Goal: Check status: Check status

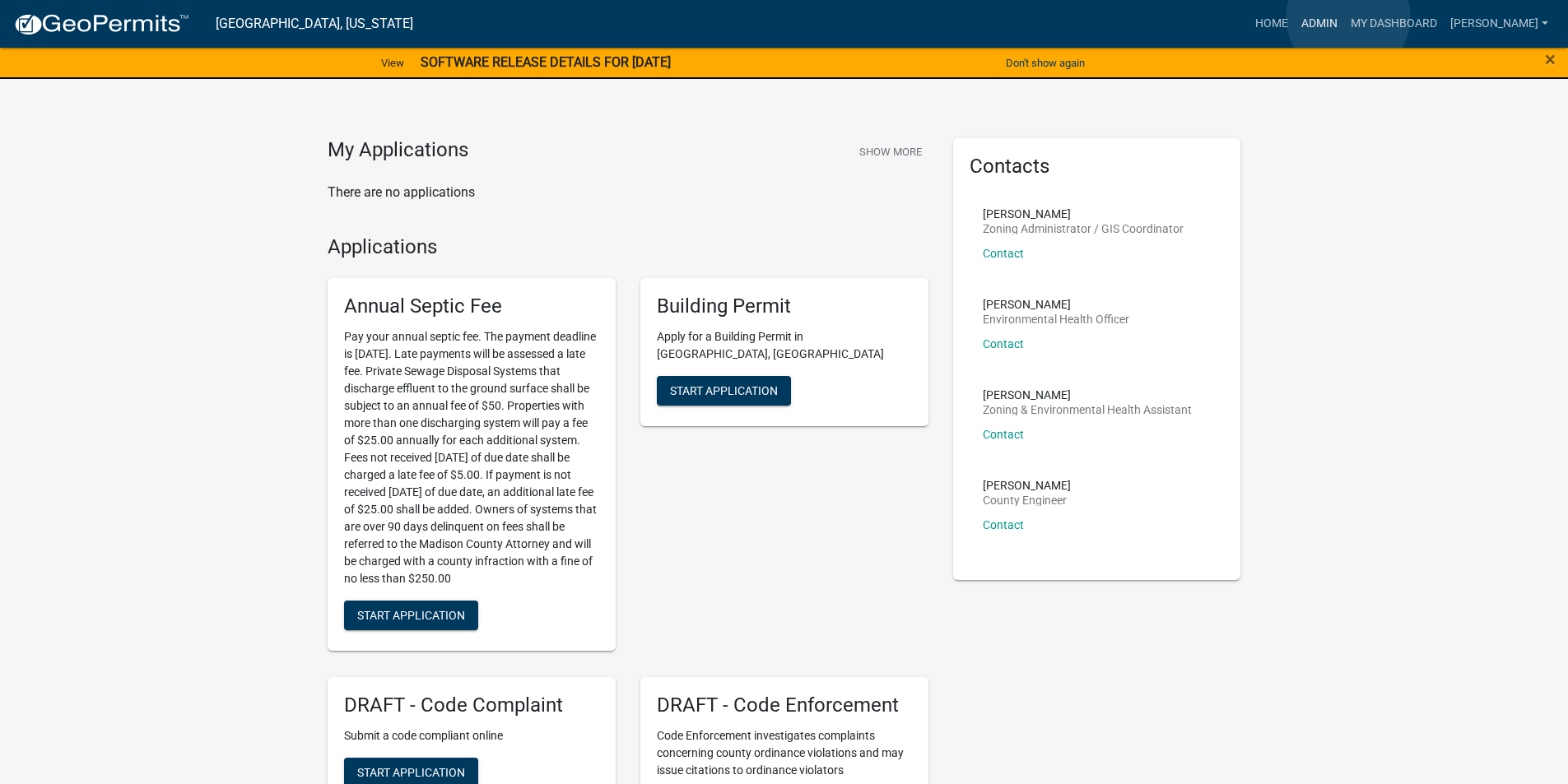
click at [1344, 17] on link "Admin" at bounding box center [1319, 24] width 49 height 31
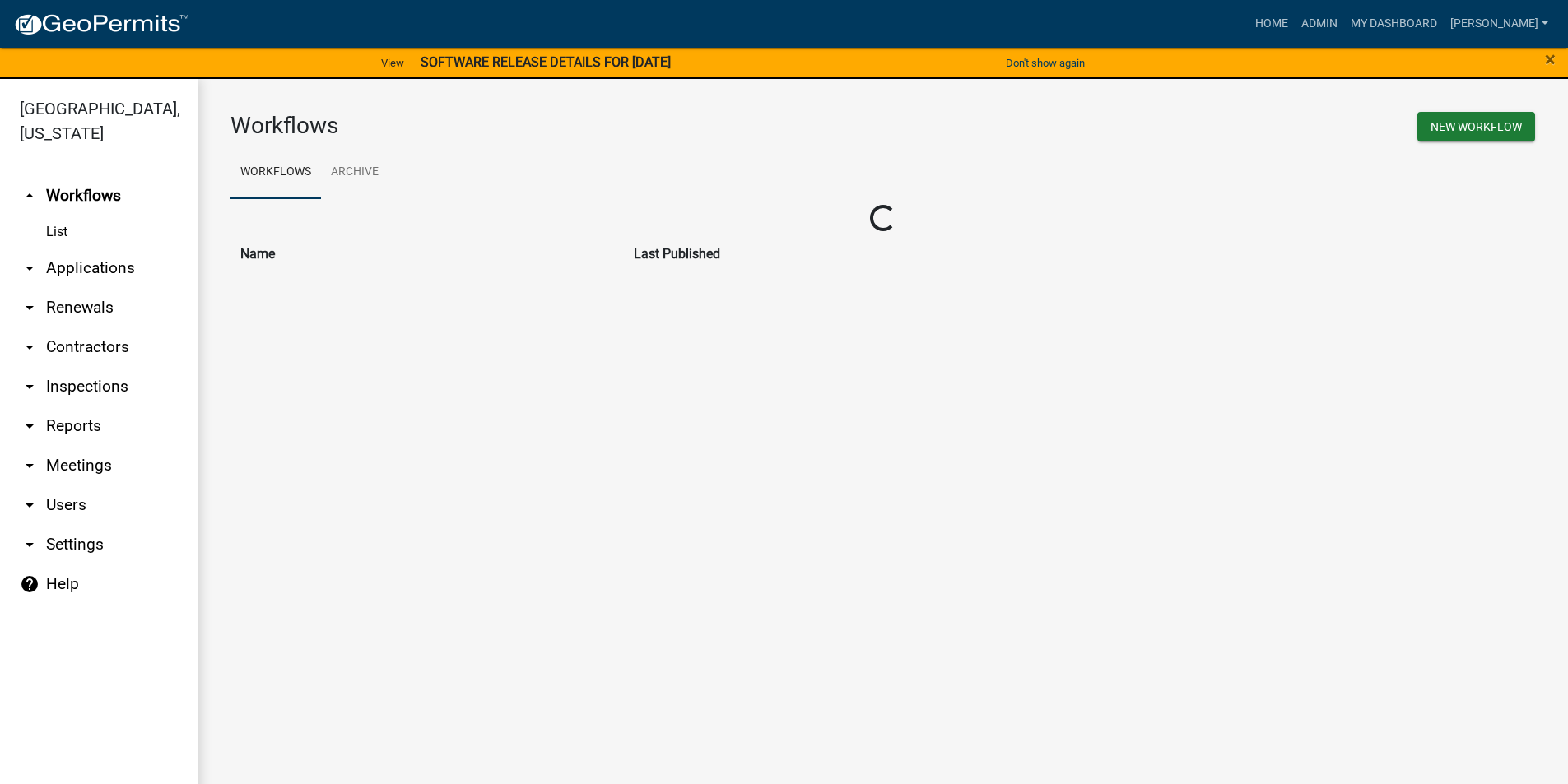
click at [99, 248] on link "arrow_drop_down Applications" at bounding box center [99, 268] width 198 height 40
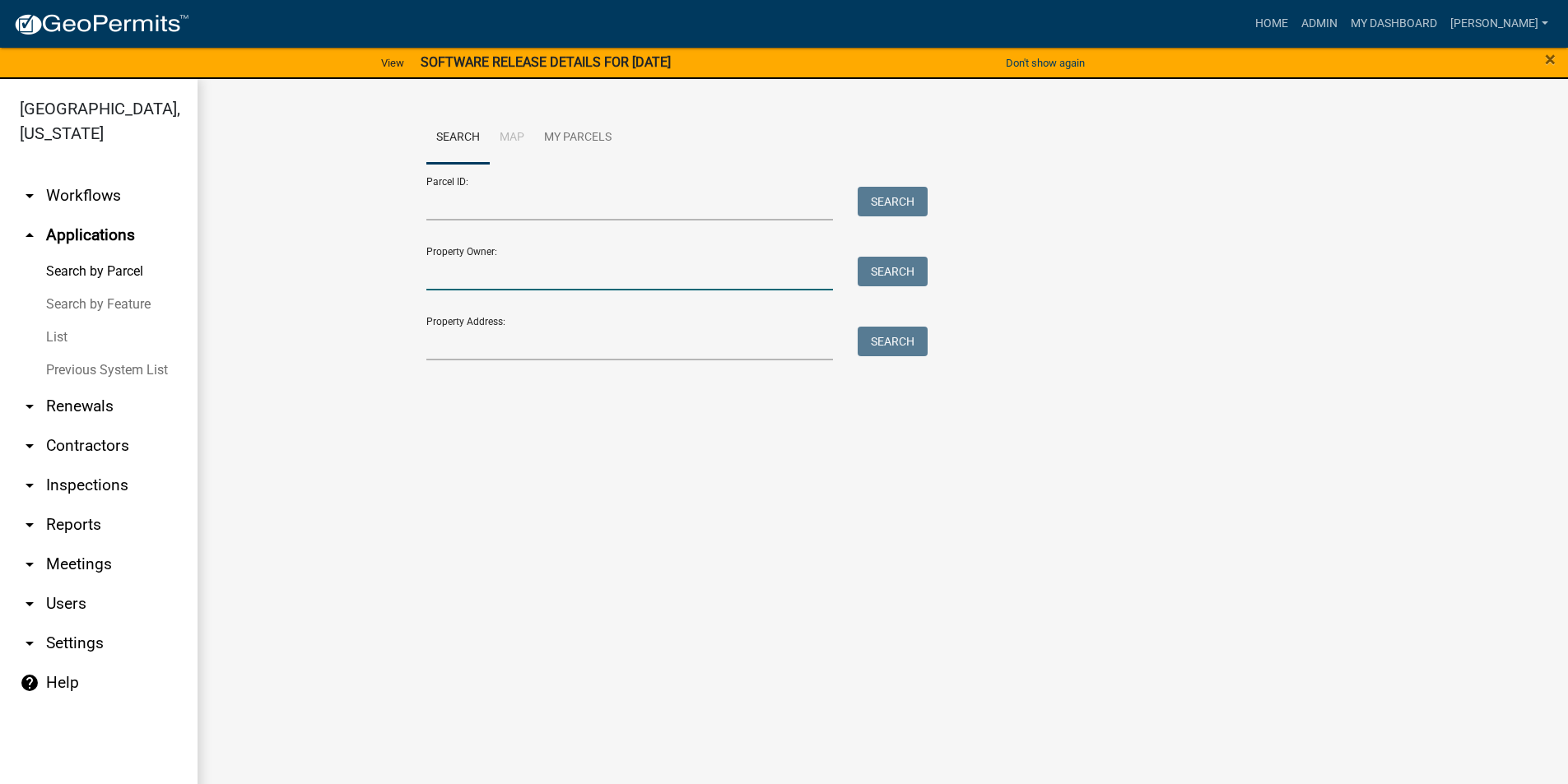
click at [464, 277] on input "Property Owner:" at bounding box center [629, 273] width 407 height 33
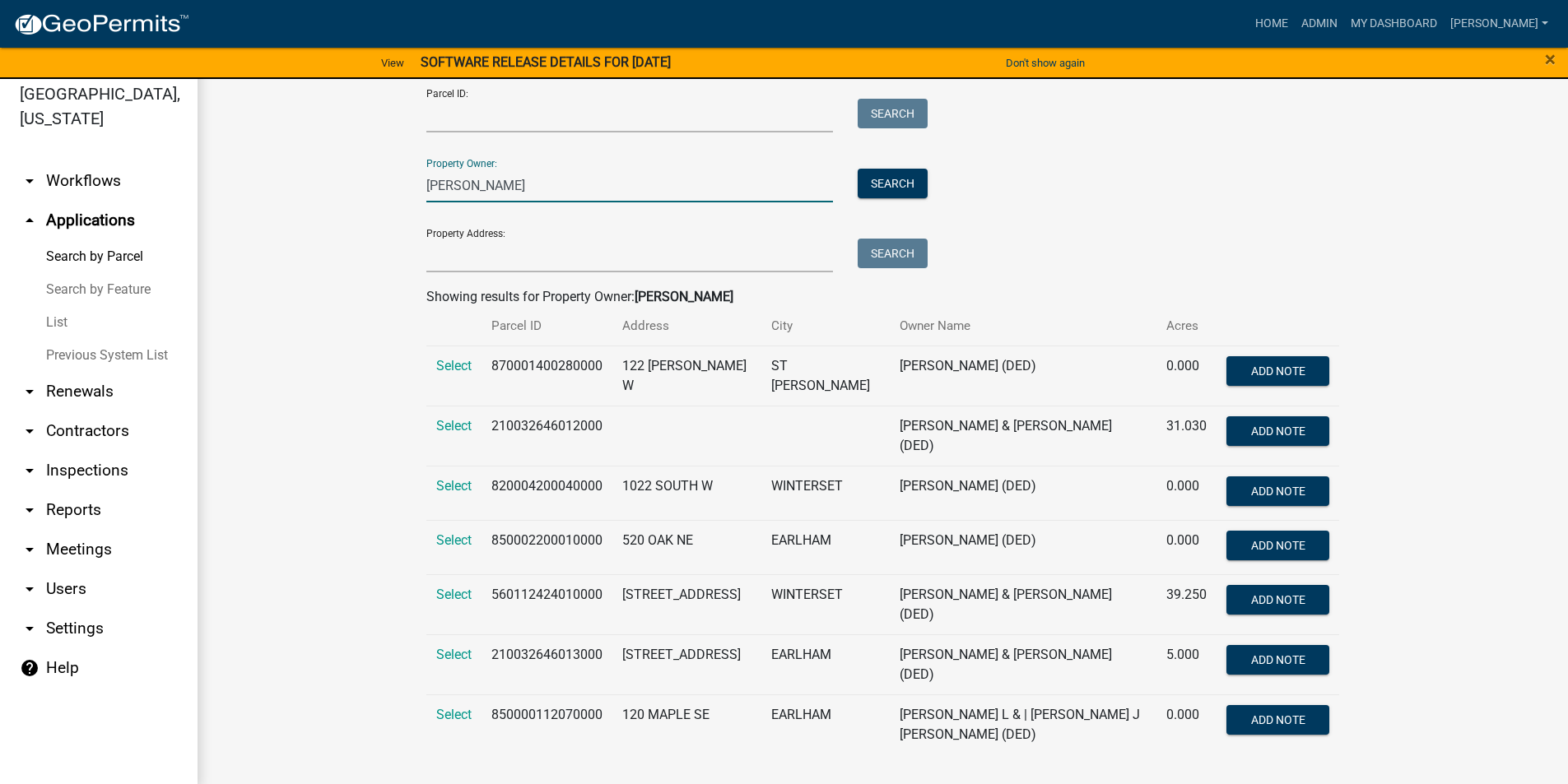
scroll to position [20, 0]
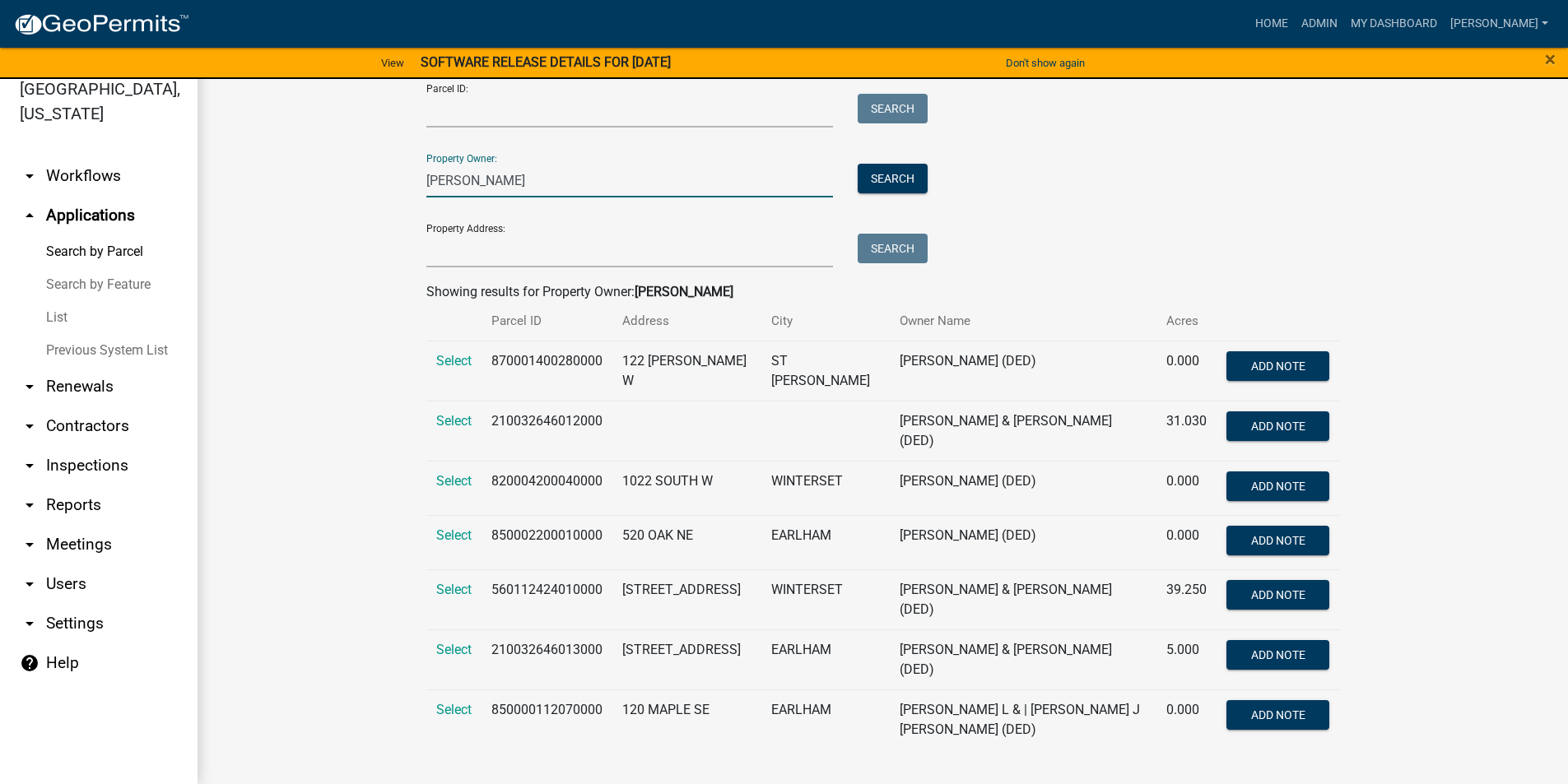
drag, startPoint x: 462, startPoint y: 185, endPoint x: 424, endPoint y: 185, distance: 38.0
click at [426, 185] on input "[PERSON_NAME]" at bounding box center [629, 180] width 407 height 33
type input "b"
click at [469, 273] on wm-search-parcel-data-activity-input "Search Map My Parcels Parcel ID: Search Property Owner: Search Property Address…" at bounding box center [882, 384] width 914 height 730
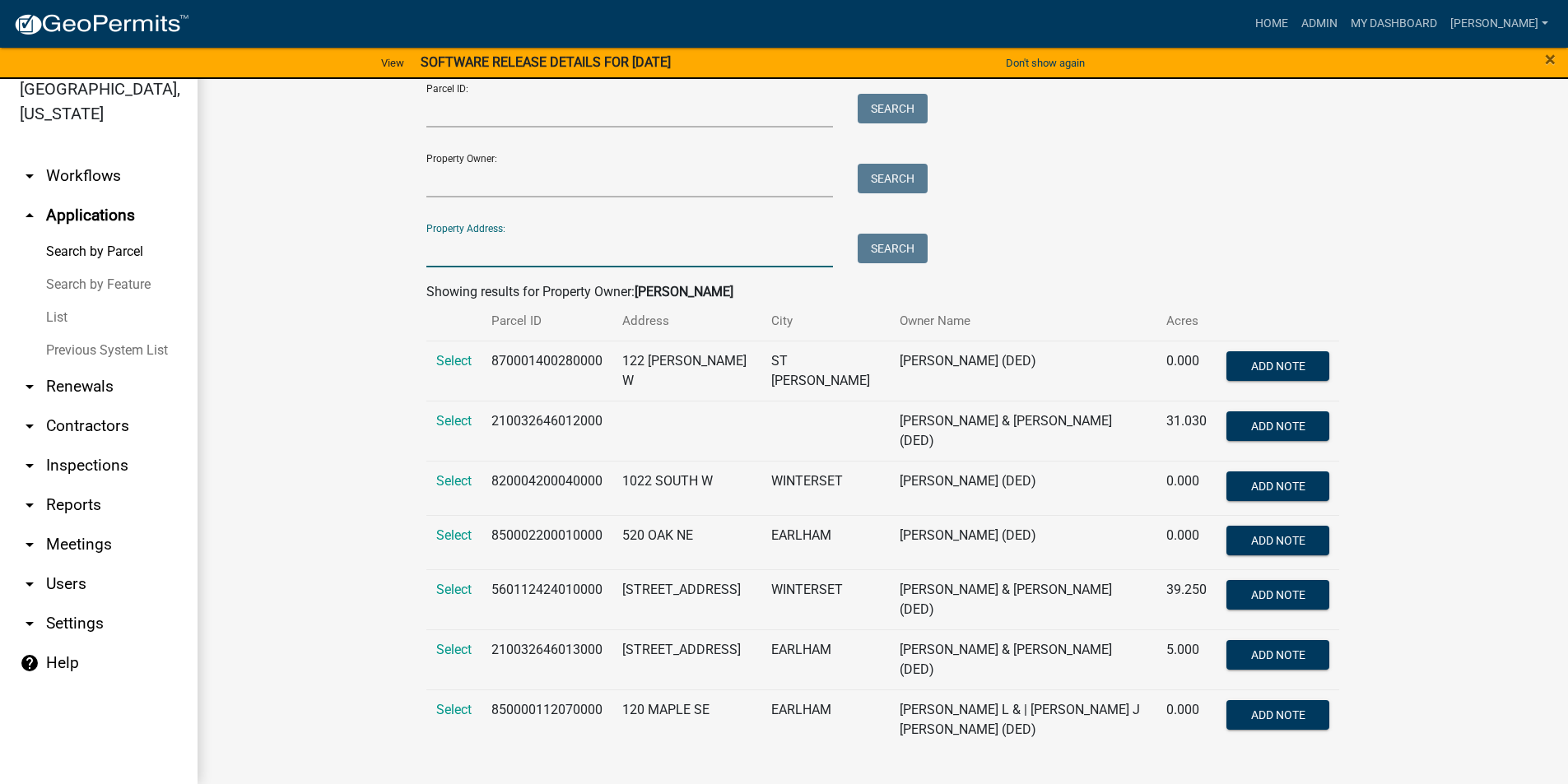
click at [462, 253] on input "Property Address:" at bounding box center [629, 250] width 407 height 33
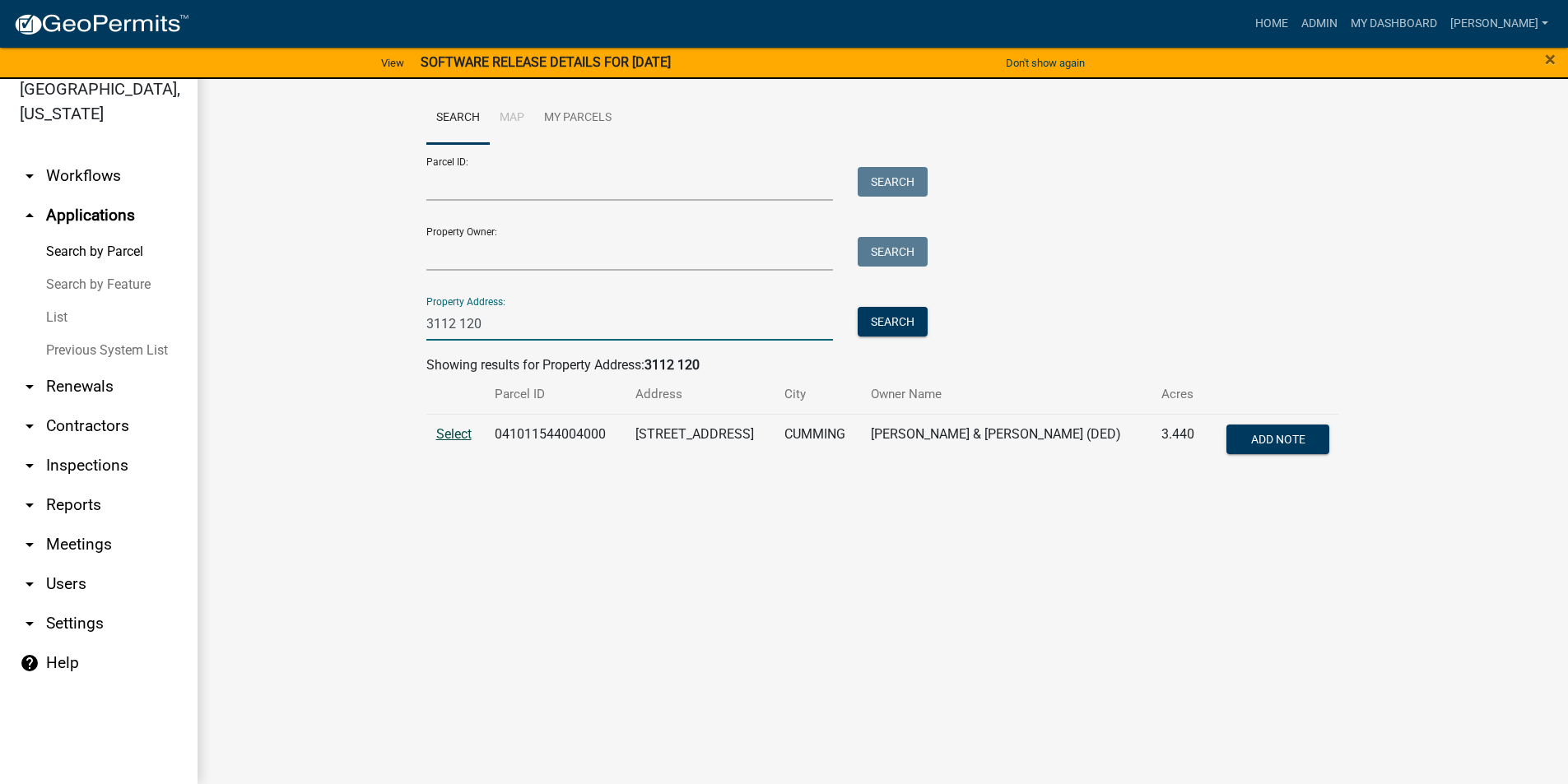
type input "3112 120"
click at [447, 441] on span "Select" at bounding box center [454, 433] width 35 height 15
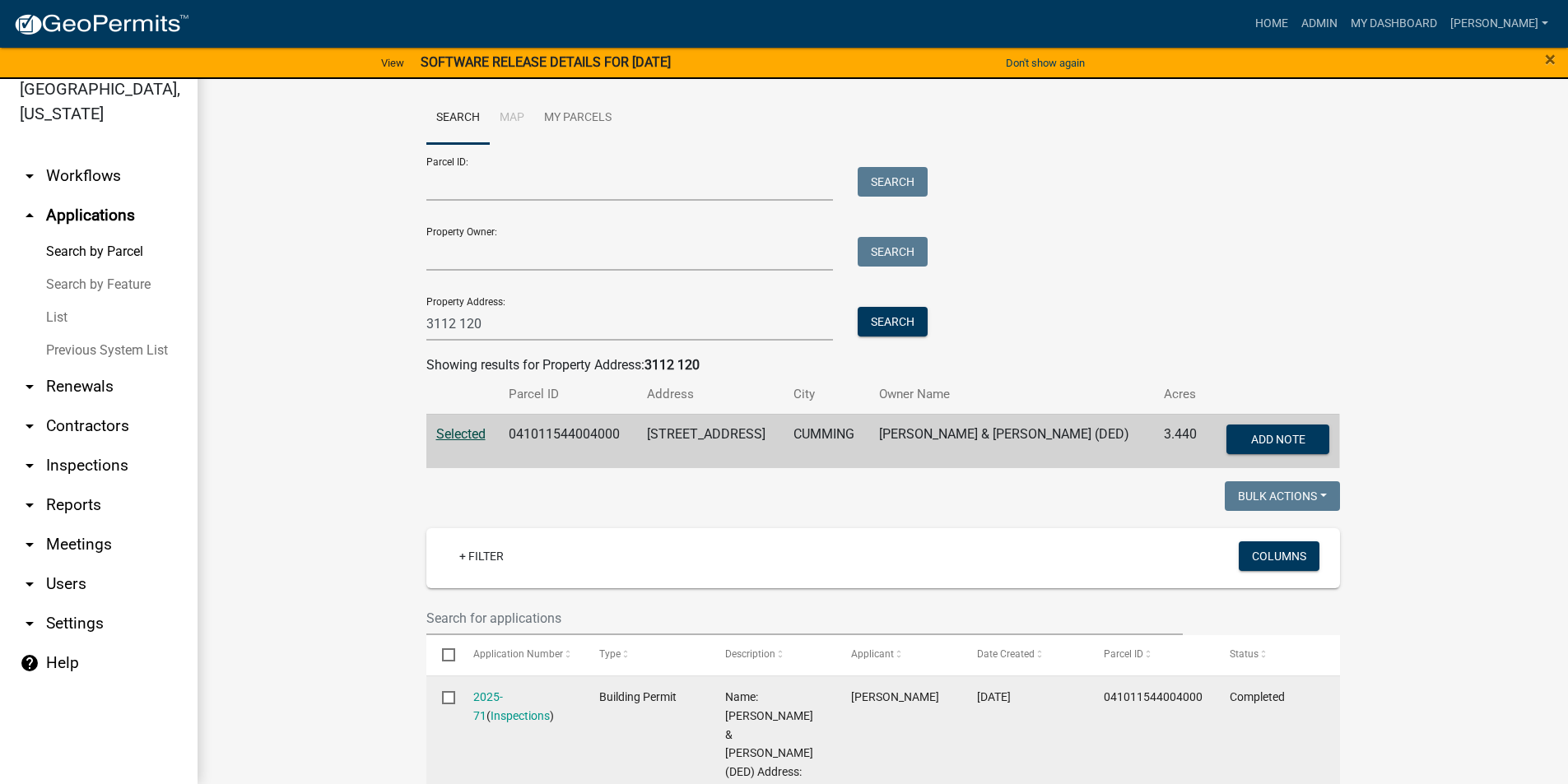
scroll to position [411, 0]
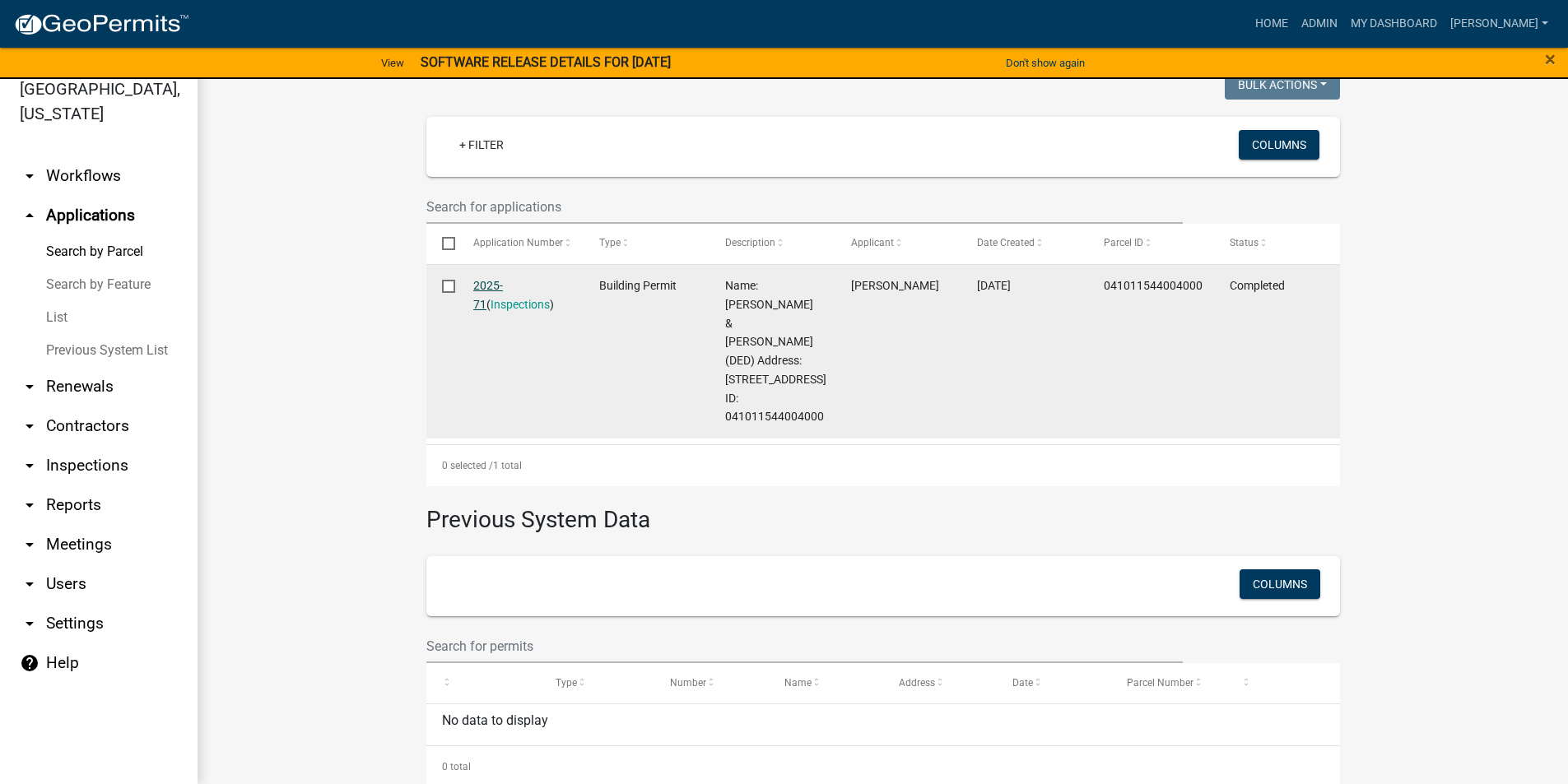
click at [493, 279] on link "2025-71" at bounding box center [488, 295] width 29 height 32
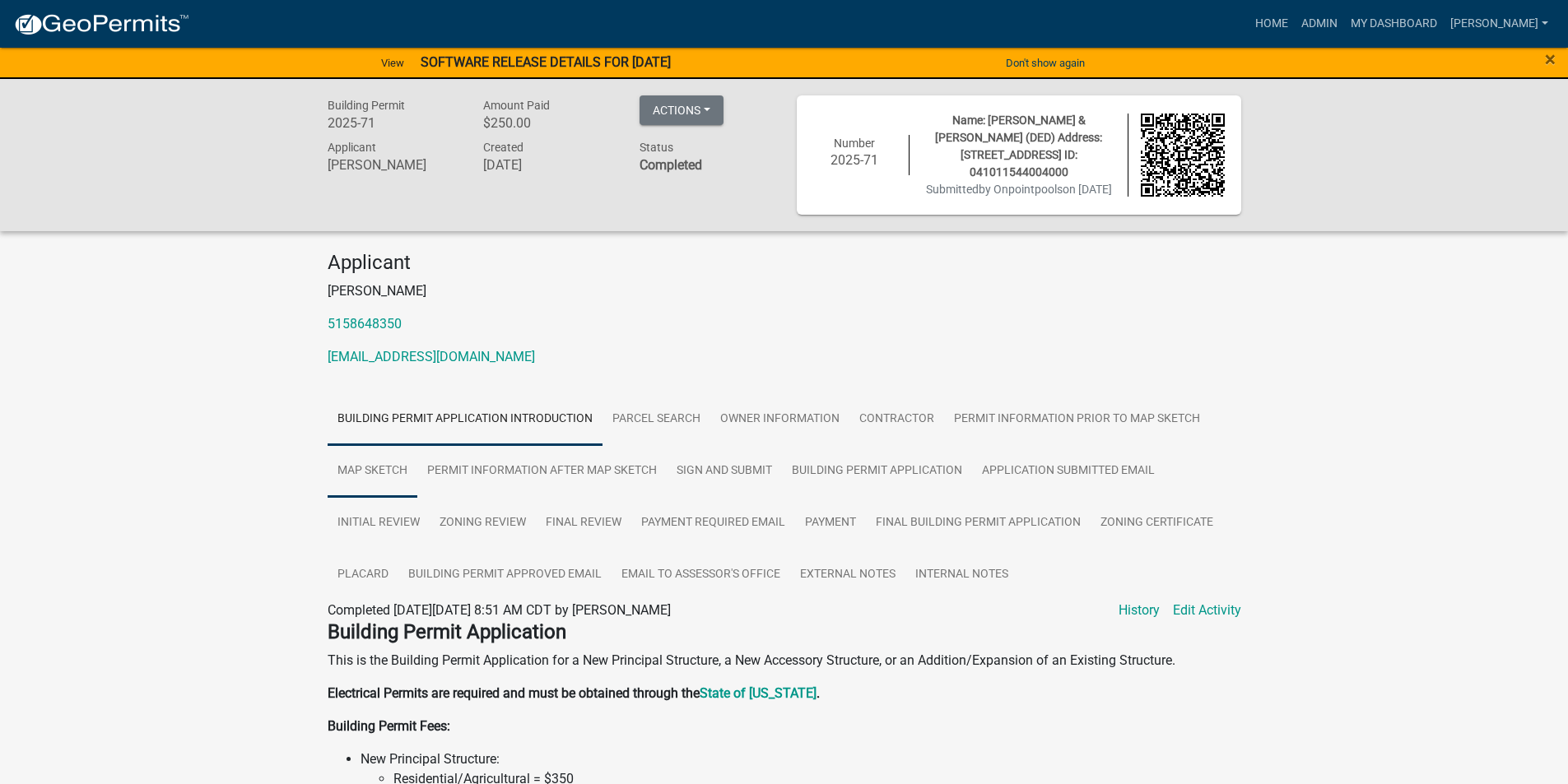
click at [393, 473] on link "Map Sketch" at bounding box center [372, 470] width 89 height 52
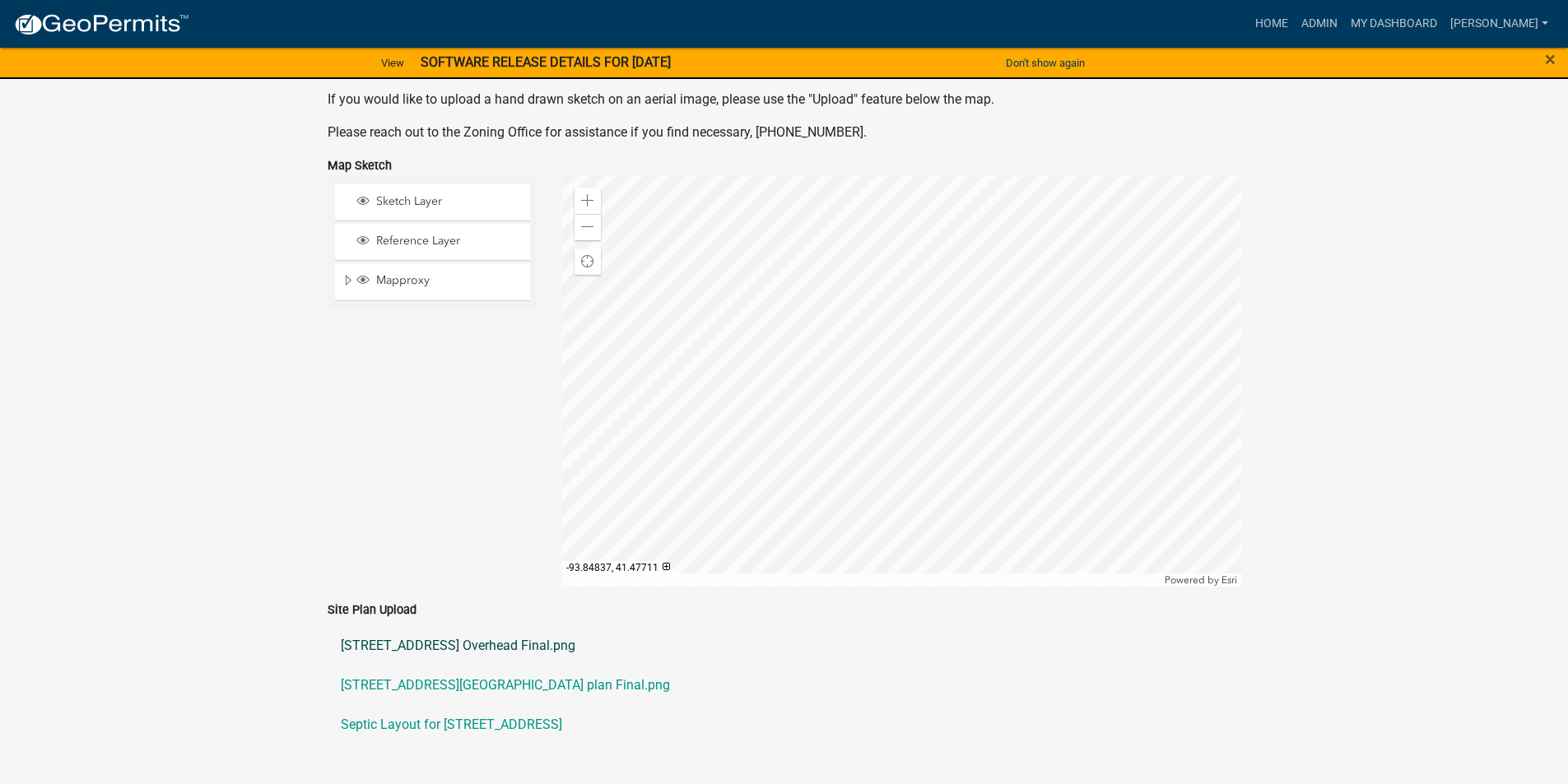
scroll to position [658, 0]
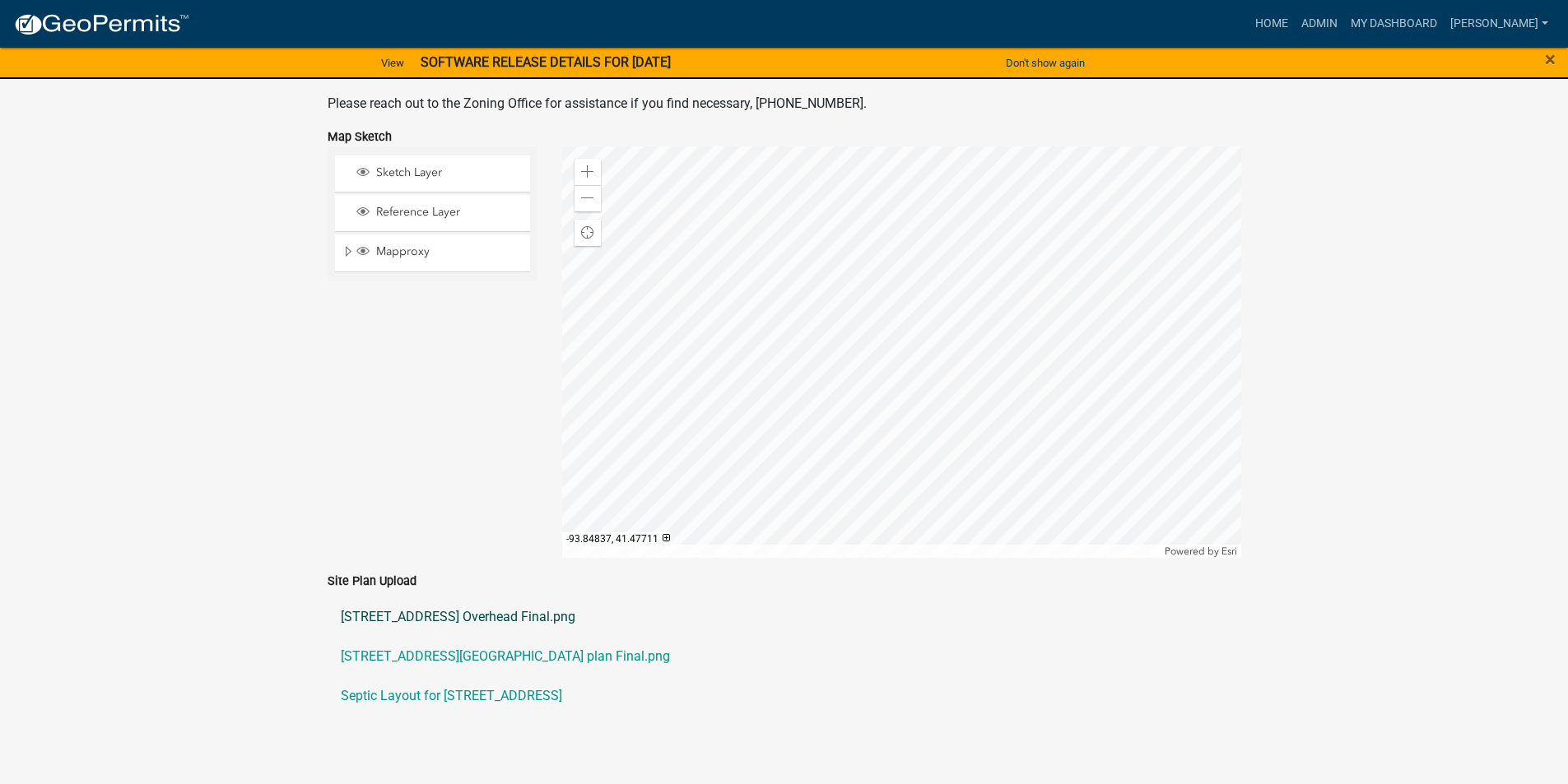
click at [446, 634] on link "[STREET_ADDRESS] Overhead Final.png" at bounding box center [784, 617] width 914 height 40
